Goal: Navigation & Orientation: Find specific page/section

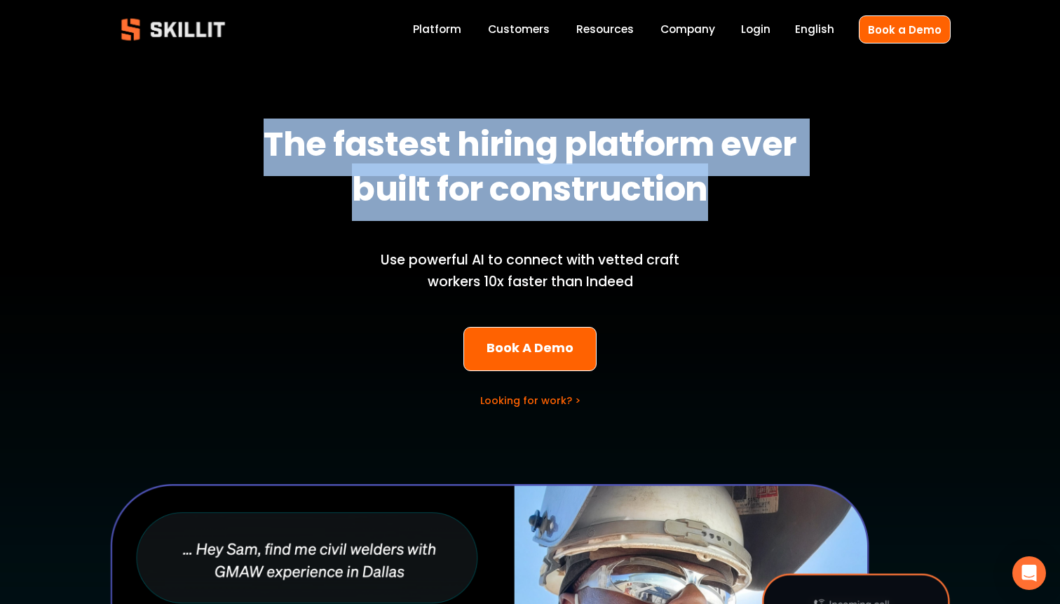
drag, startPoint x: 239, startPoint y: 118, endPoint x: 839, endPoint y: 174, distance: 602.1
click at [839, 174] on div "The fastest hiring platform ever built for construction Use powerful AI to conn…" at bounding box center [530, 503] width 1060 height 869
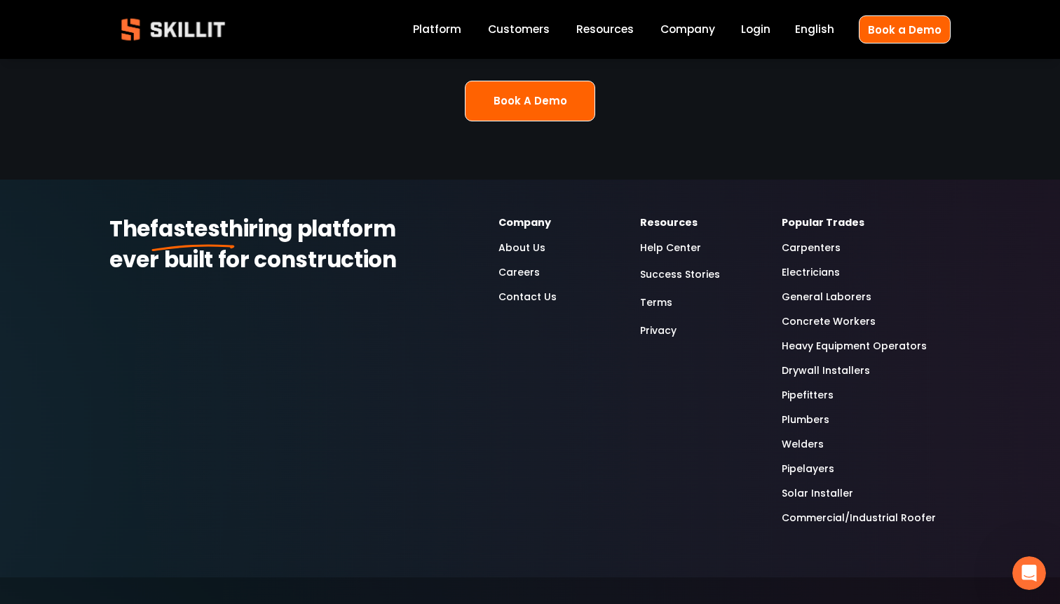
scroll to position [3622, 0]
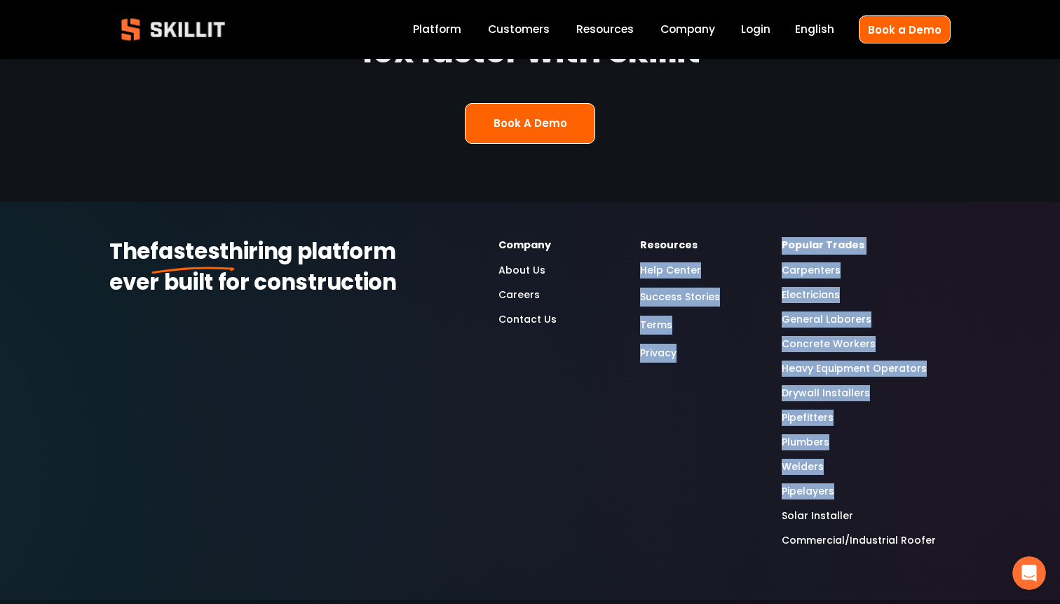
drag, startPoint x: 754, startPoint y: 196, endPoint x: 872, endPoint y: 442, distance: 272.5
click at [872, 442] on div "The fastest hiring platform ever built for construction Company About Us Career…" at bounding box center [530, 400] width 1060 height 327
click at [696, 407] on div "The fastest hiring platform ever built for construction Company About Us Career…" at bounding box center [530, 400] width 1060 height 327
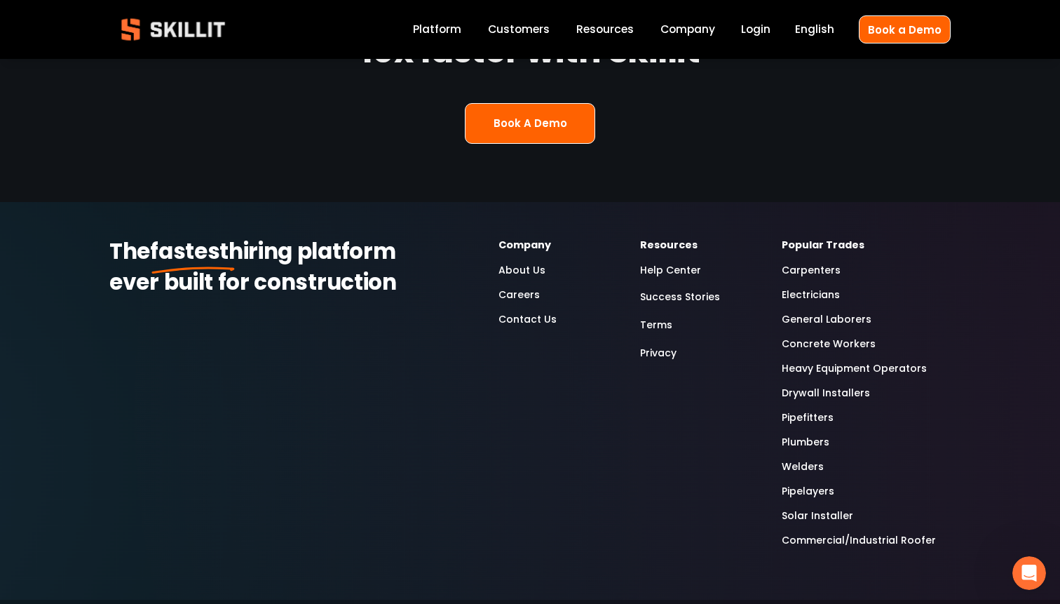
scroll to position [3014, 0]
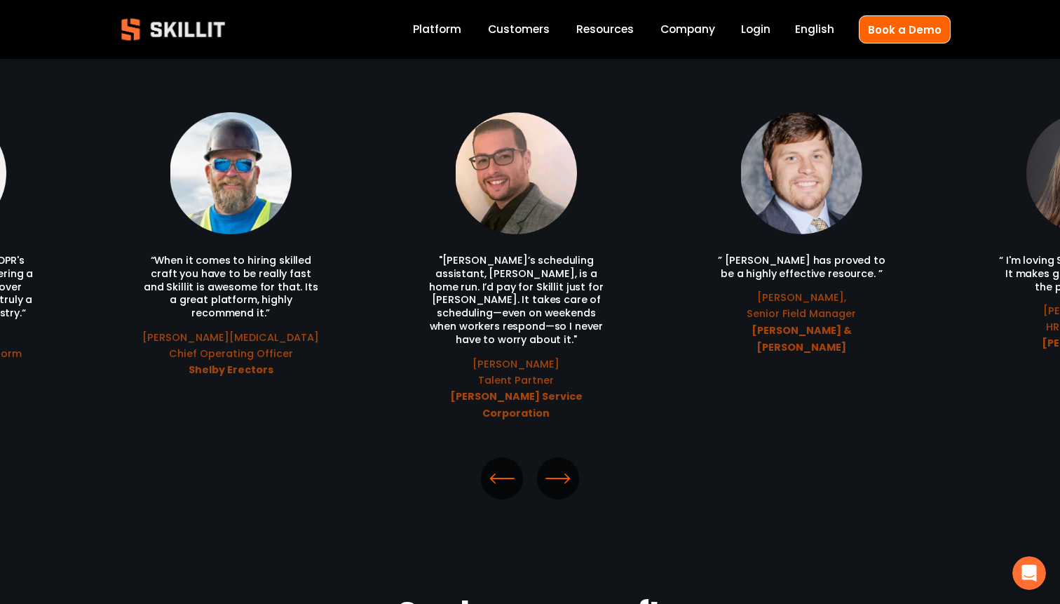
click at [436, 34] on link "Platform" at bounding box center [437, 29] width 48 height 19
